Goal: Task Accomplishment & Management: Use online tool/utility

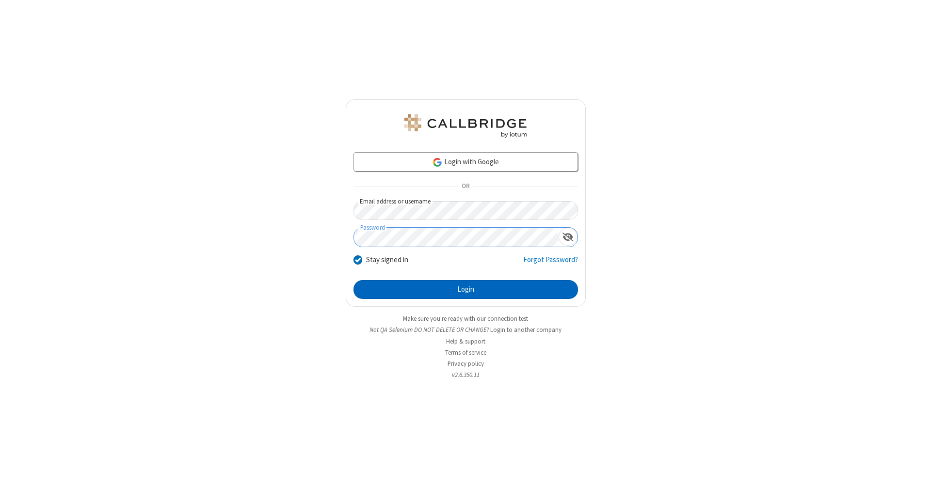
click at [465, 290] on button "Login" at bounding box center [465, 289] width 224 height 19
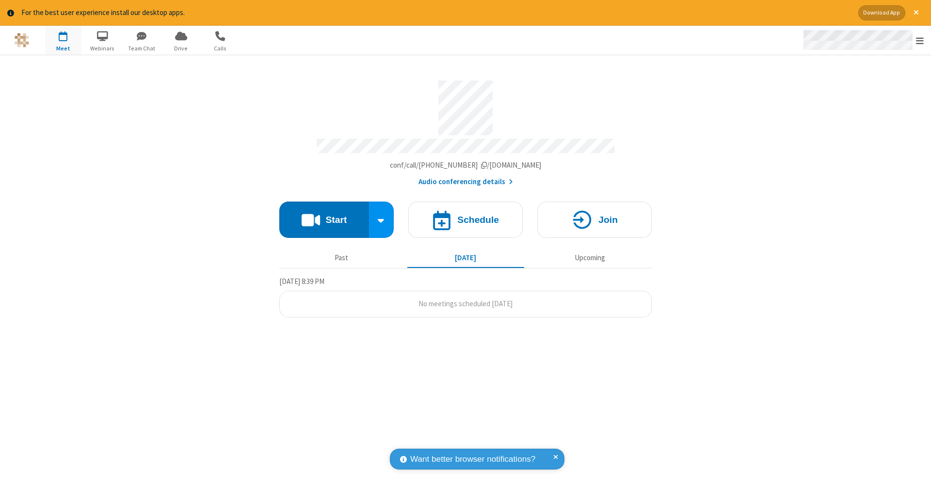
click at [920, 41] on span "Open menu" at bounding box center [920, 41] width 8 height 10
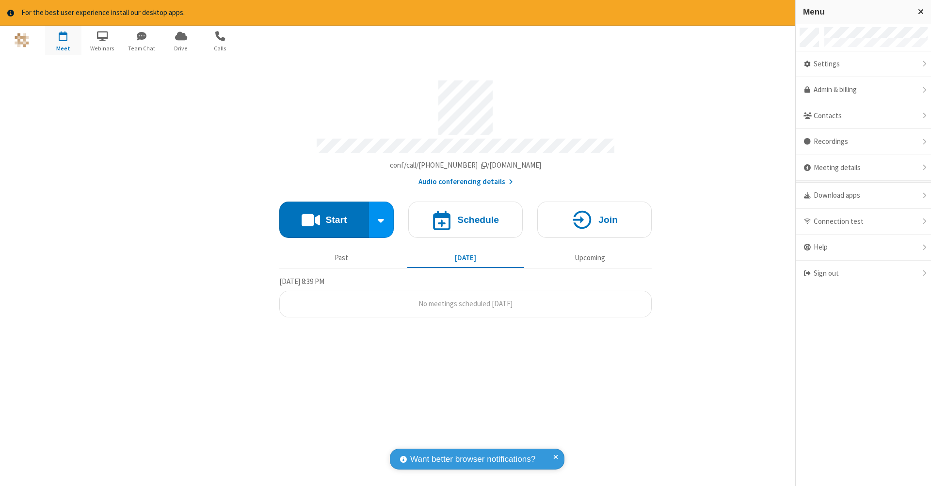
click at [63, 40] on span "button" at bounding box center [63, 36] width 36 height 16
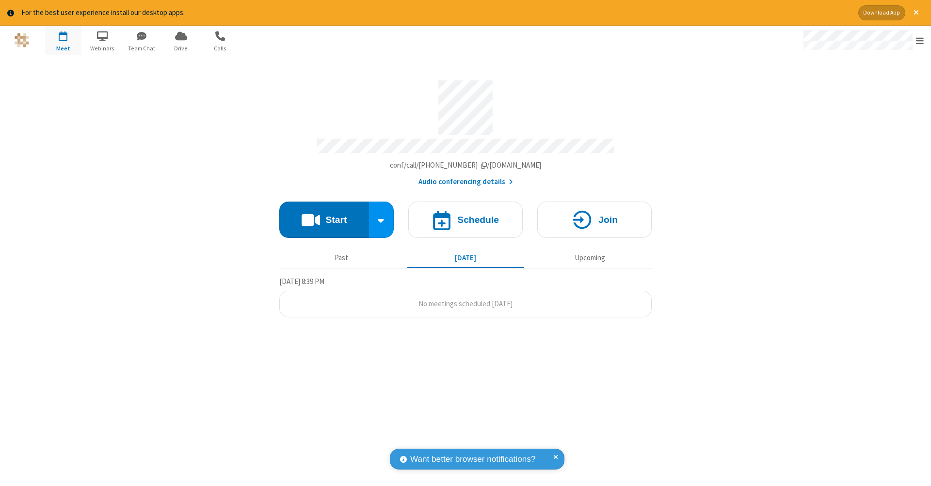
click at [63, 40] on span "button" at bounding box center [63, 36] width 36 height 16
click at [465, 215] on h4 "Schedule" at bounding box center [478, 219] width 42 height 9
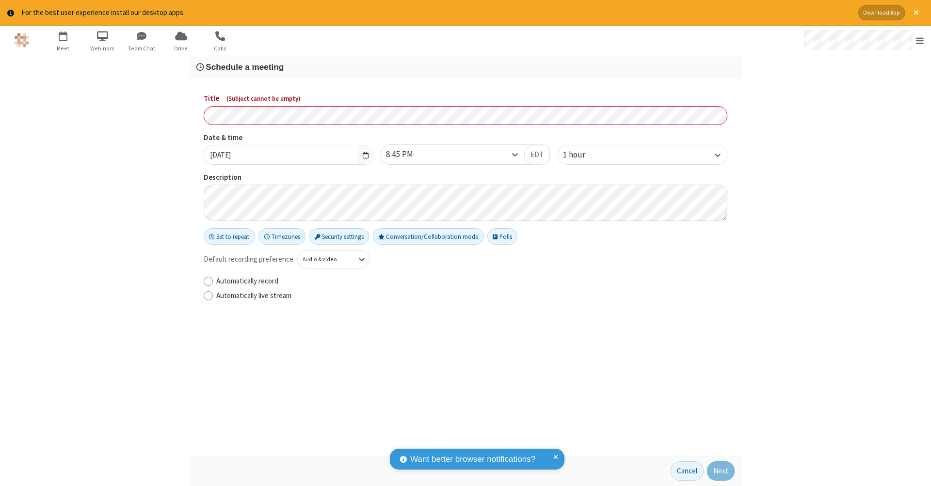
click at [465, 66] on h3 "Schedule a meeting" at bounding box center [465, 67] width 538 height 9
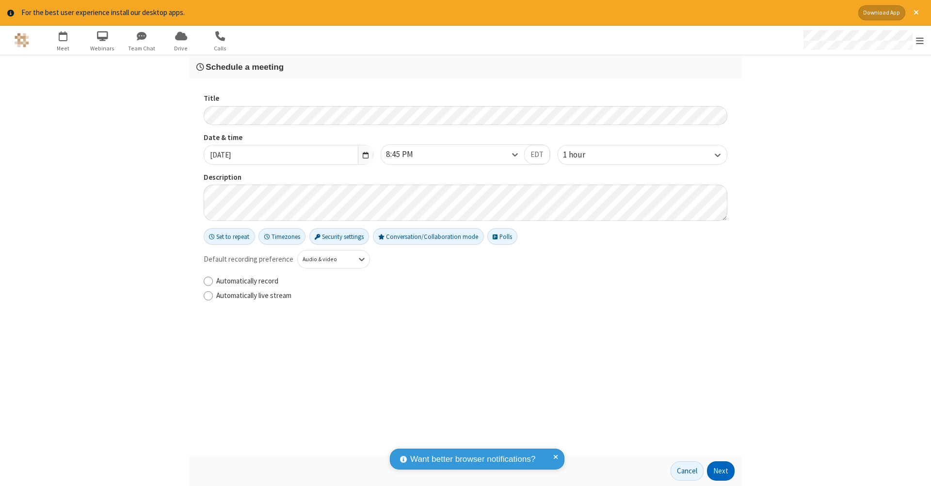
click at [721, 471] on button "Next" at bounding box center [721, 471] width 28 height 19
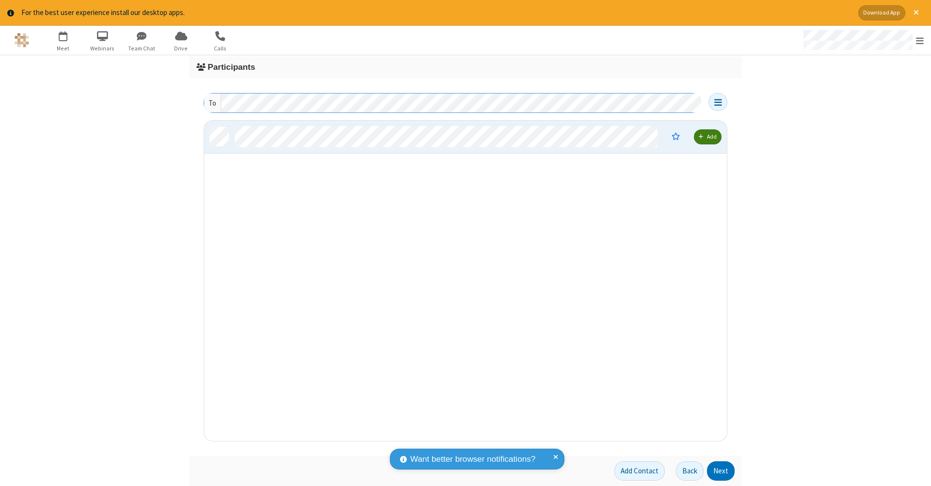
click at [721, 471] on button "Next" at bounding box center [721, 471] width 28 height 19
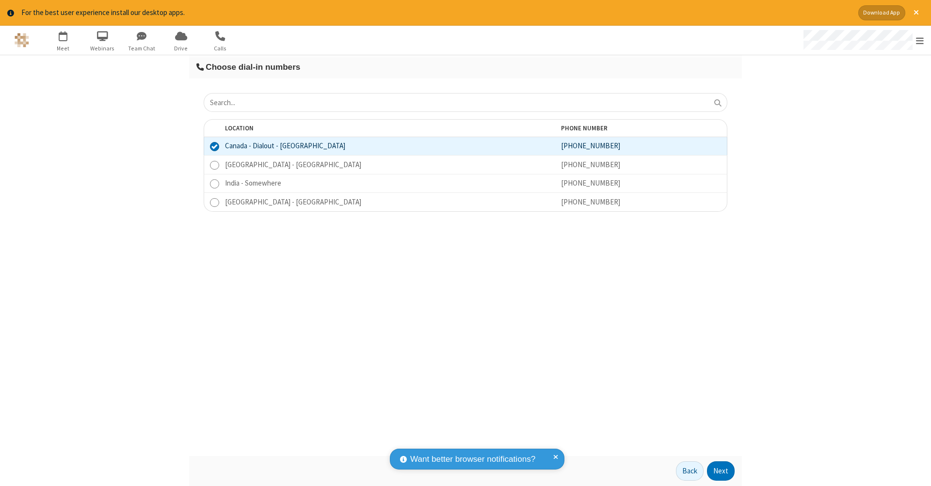
click at [721, 471] on button "Next" at bounding box center [721, 471] width 28 height 19
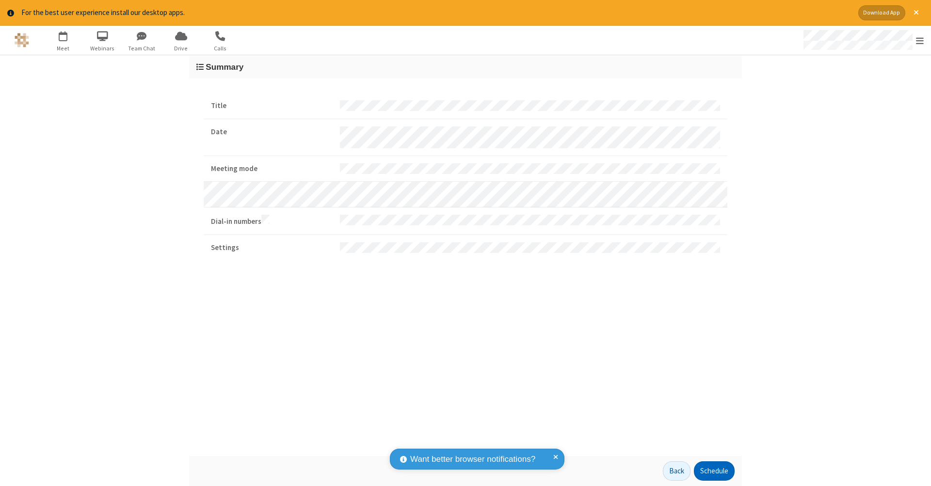
click at [714, 471] on button "Schedule" at bounding box center [714, 471] width 41 height 19
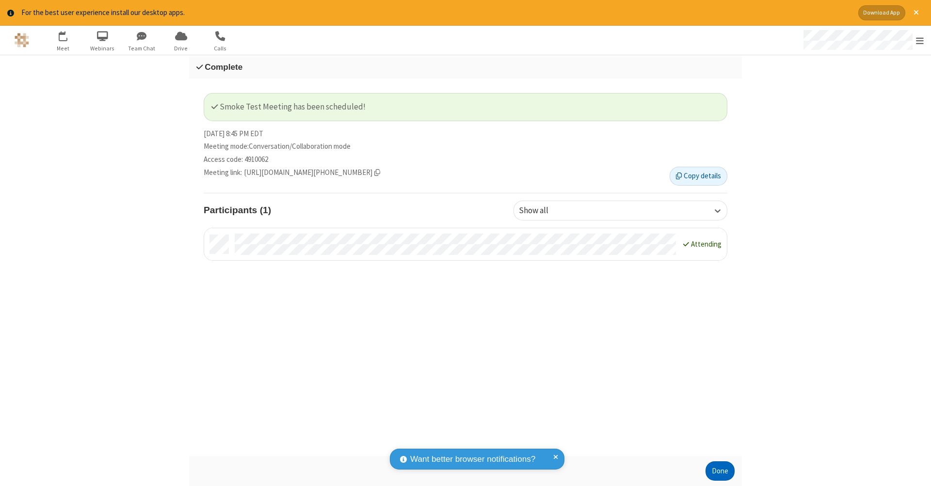
click at [720, 471] on button "Done" at bounding box center [719, 471] width 29 height 19
